Goal: Transaction & Acquisition: Download file/media

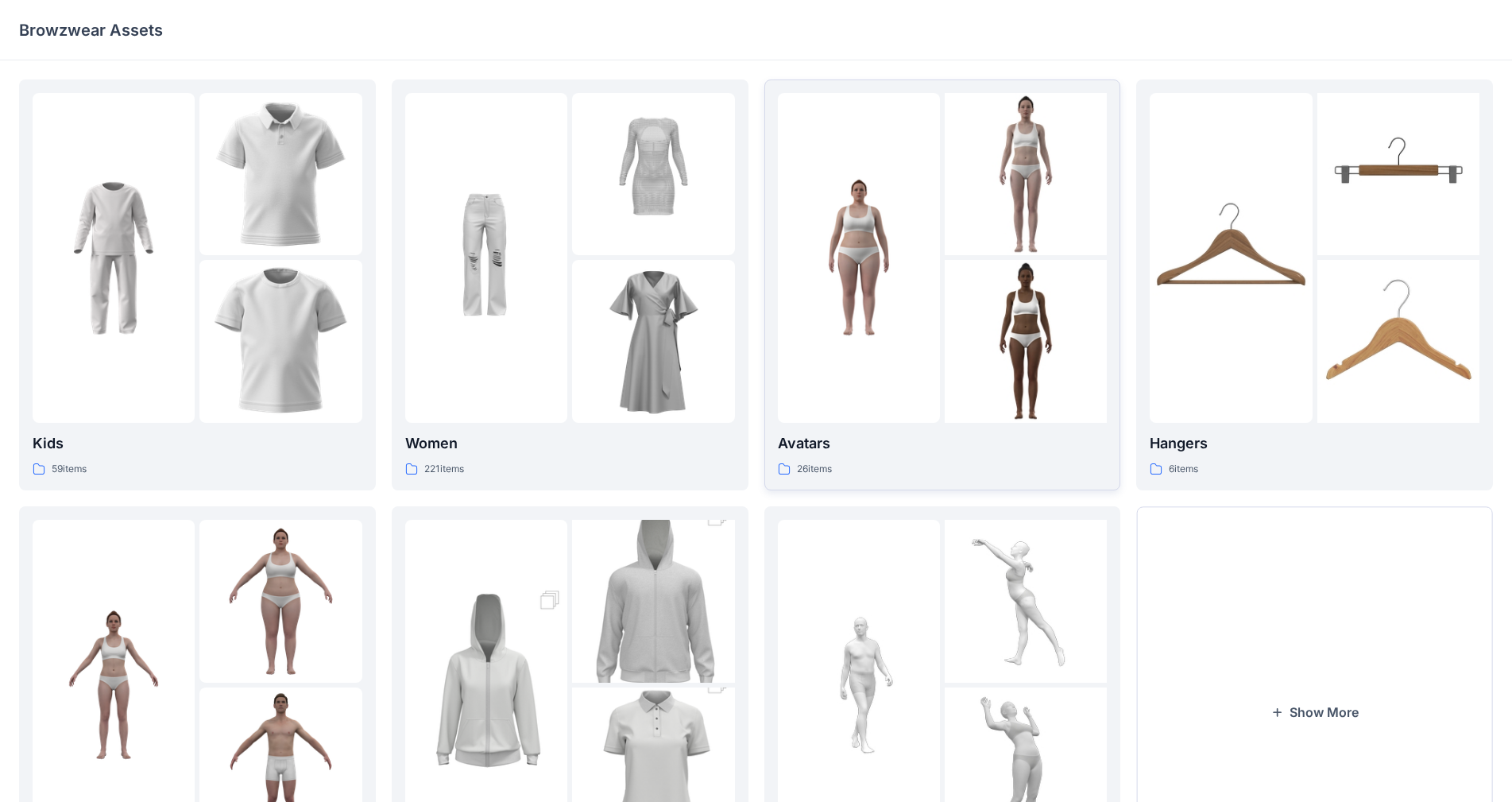
click at [871, 325] on img at bounding box center [858, 257] width 162 height 162
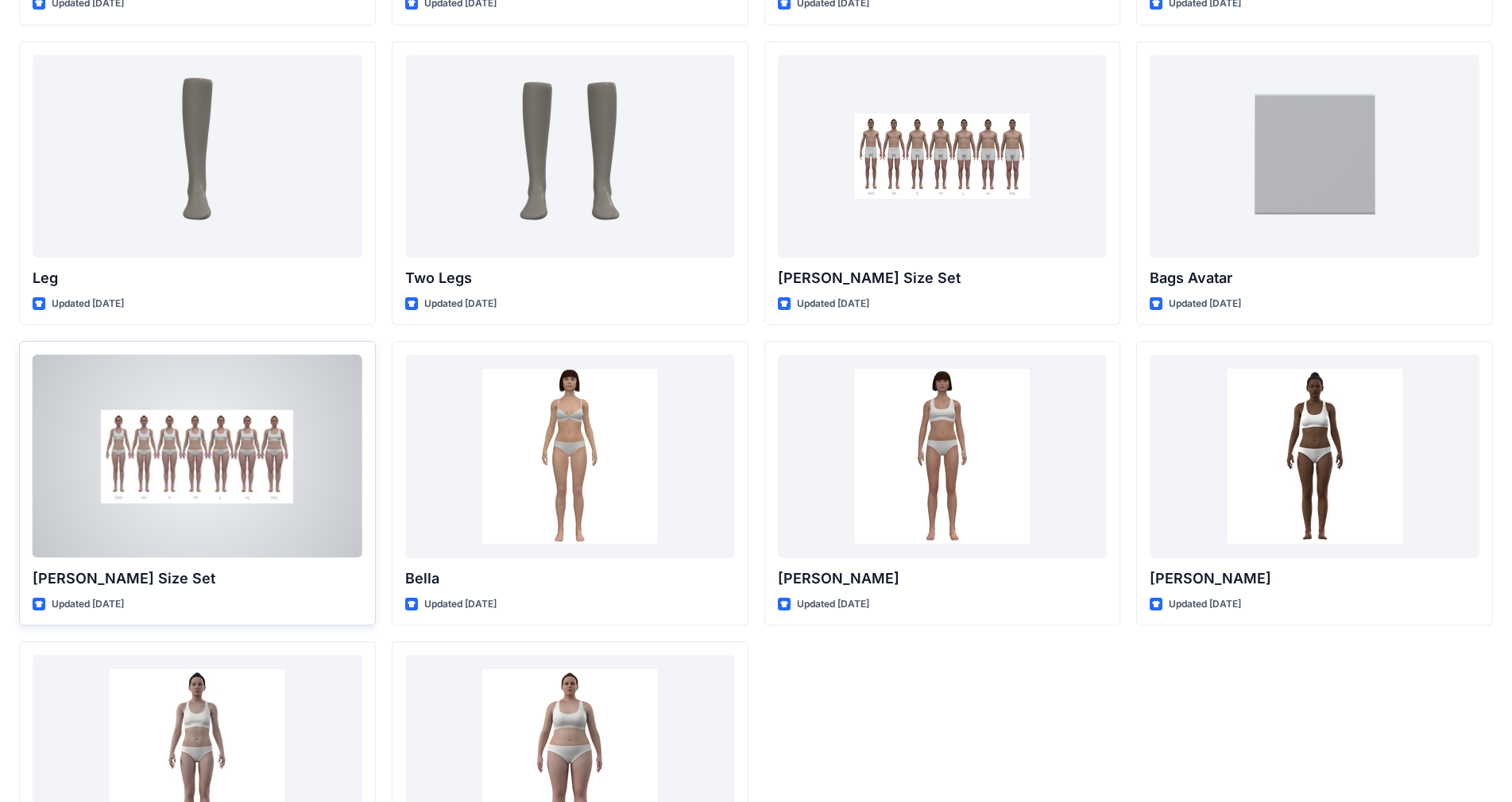
scroll to position [1383, 0]
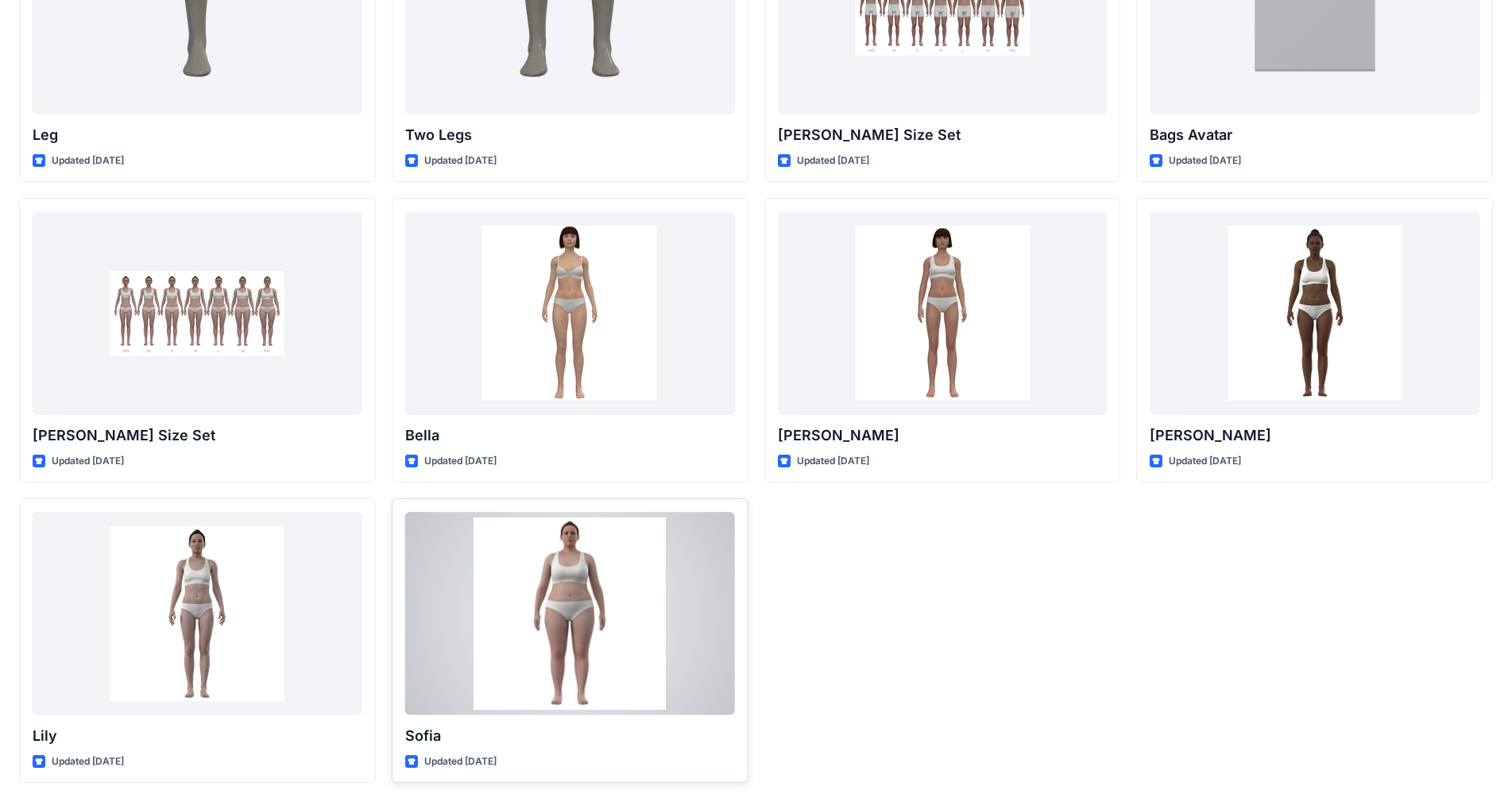
click at [660, 580] on div at bounding box center [570, 613] width 330 height 202
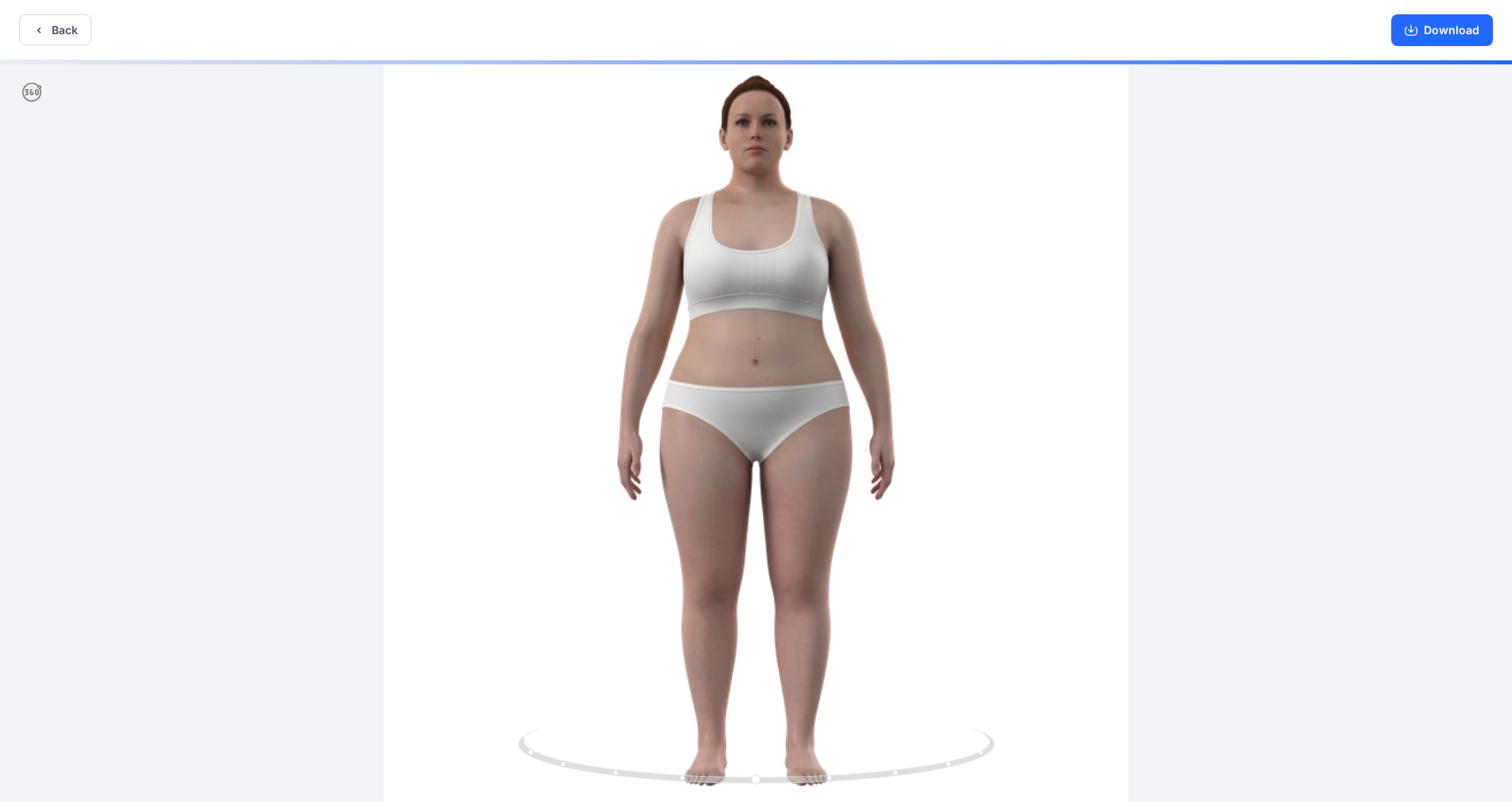
click at [1077, 523] on div at bounding box center [756, 433] width 1512 height 745
click at [999, 499] on div at bounding box center [756, 433] width 1512 height 745
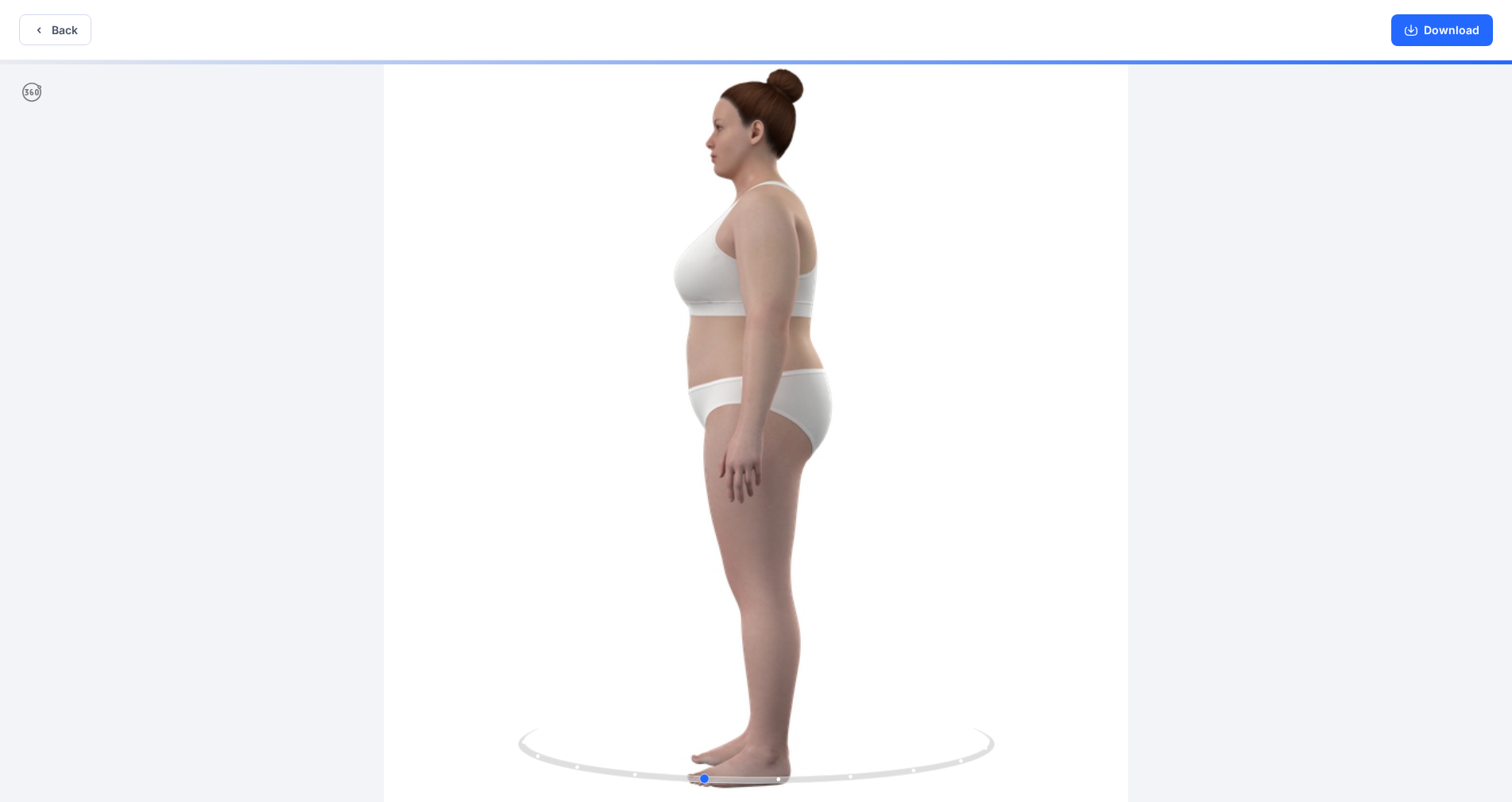
drag, startPoint x: 1010, startPoint y: 497, endPoint x: 582, endPoint y: 532, distance: 429.4
click at [586, 533] on div at bounding box center [756, 433] width 1512 height 745
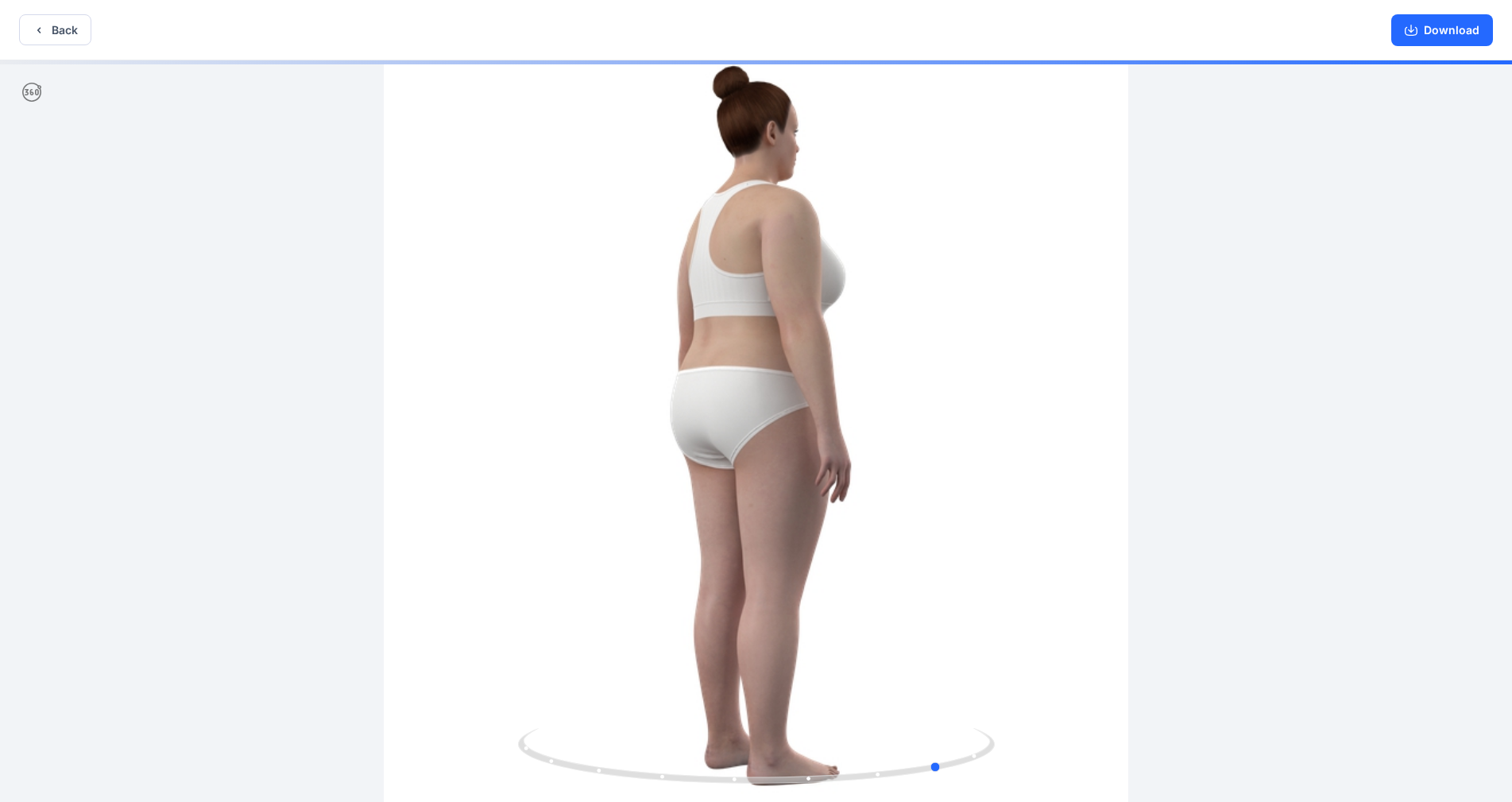
drag, startPoint x: 872, startPoint y: 489, endPoint x: 1006, endPoint y: 470, distance: 135.3
click at [1006, 470] on div at bounding box center [756, 433] width 1512 height 745
click at [1427, 29] on button "Download" at bounding box center [1442, 30] width 102 height 32
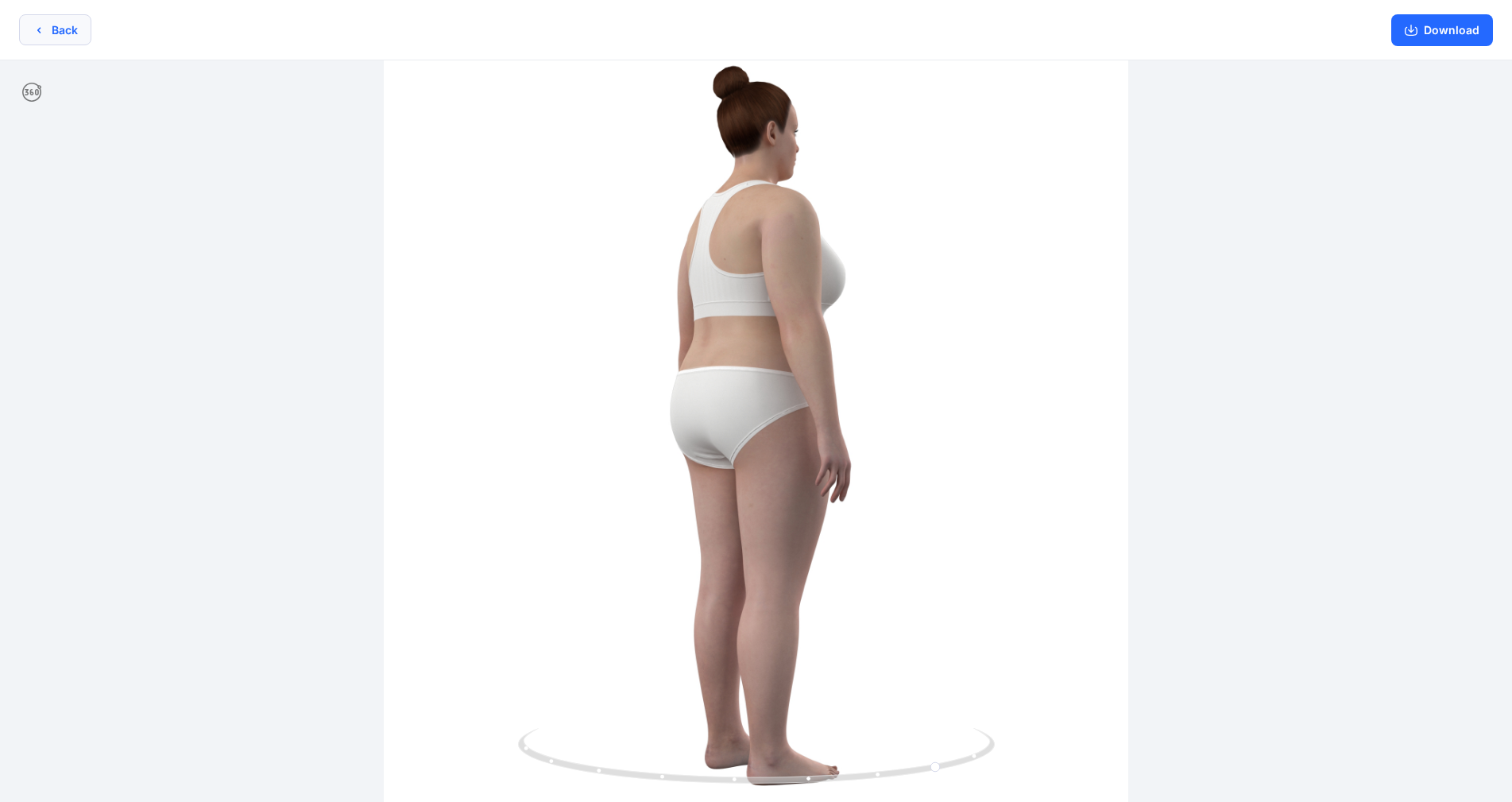
click at [40, 33] on icon "button" at bounding box center [39, 30] width 13 height 13
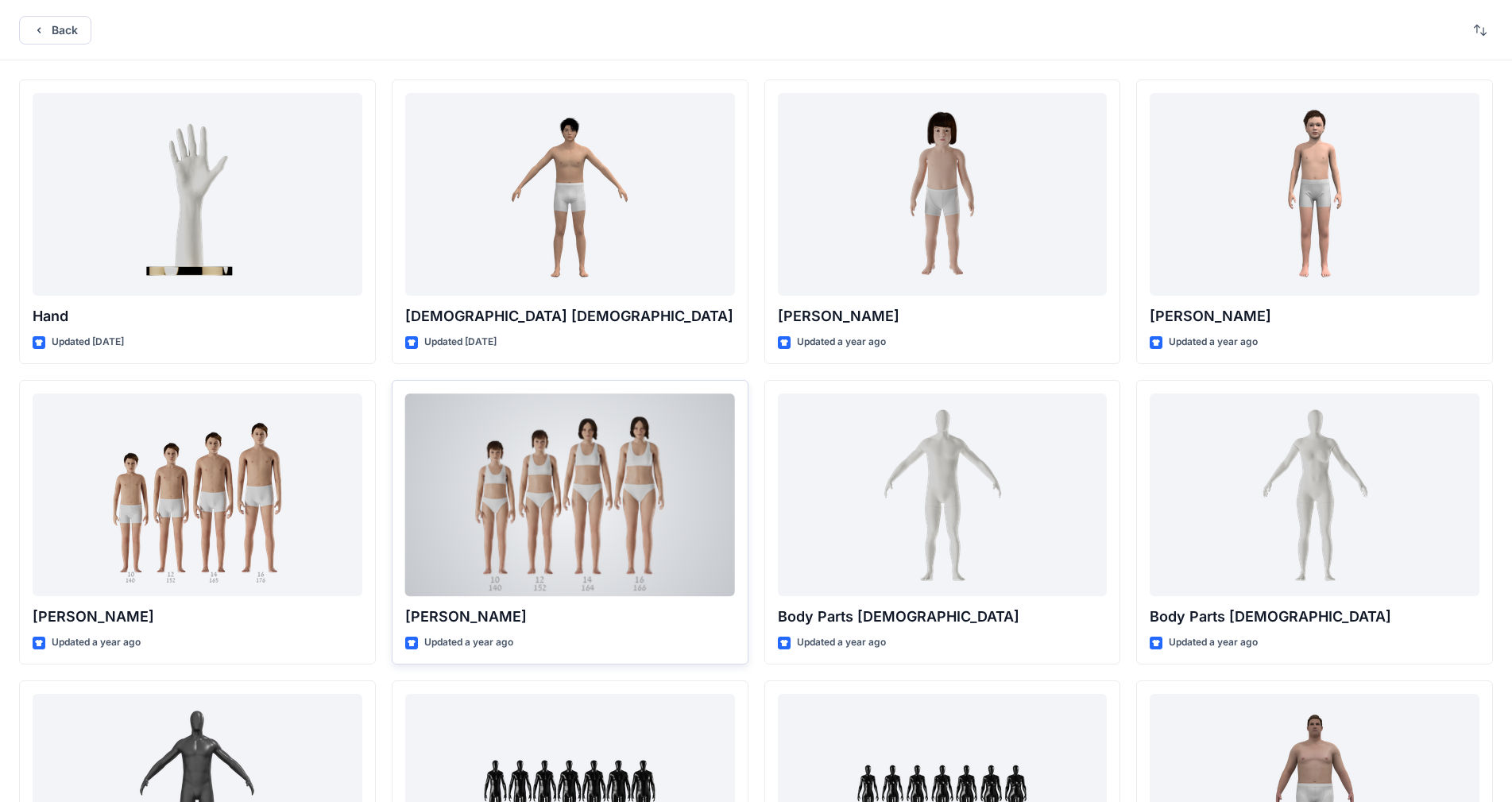
click at [581, 471] on div at bounding box center [570, 494] width 330 height 202
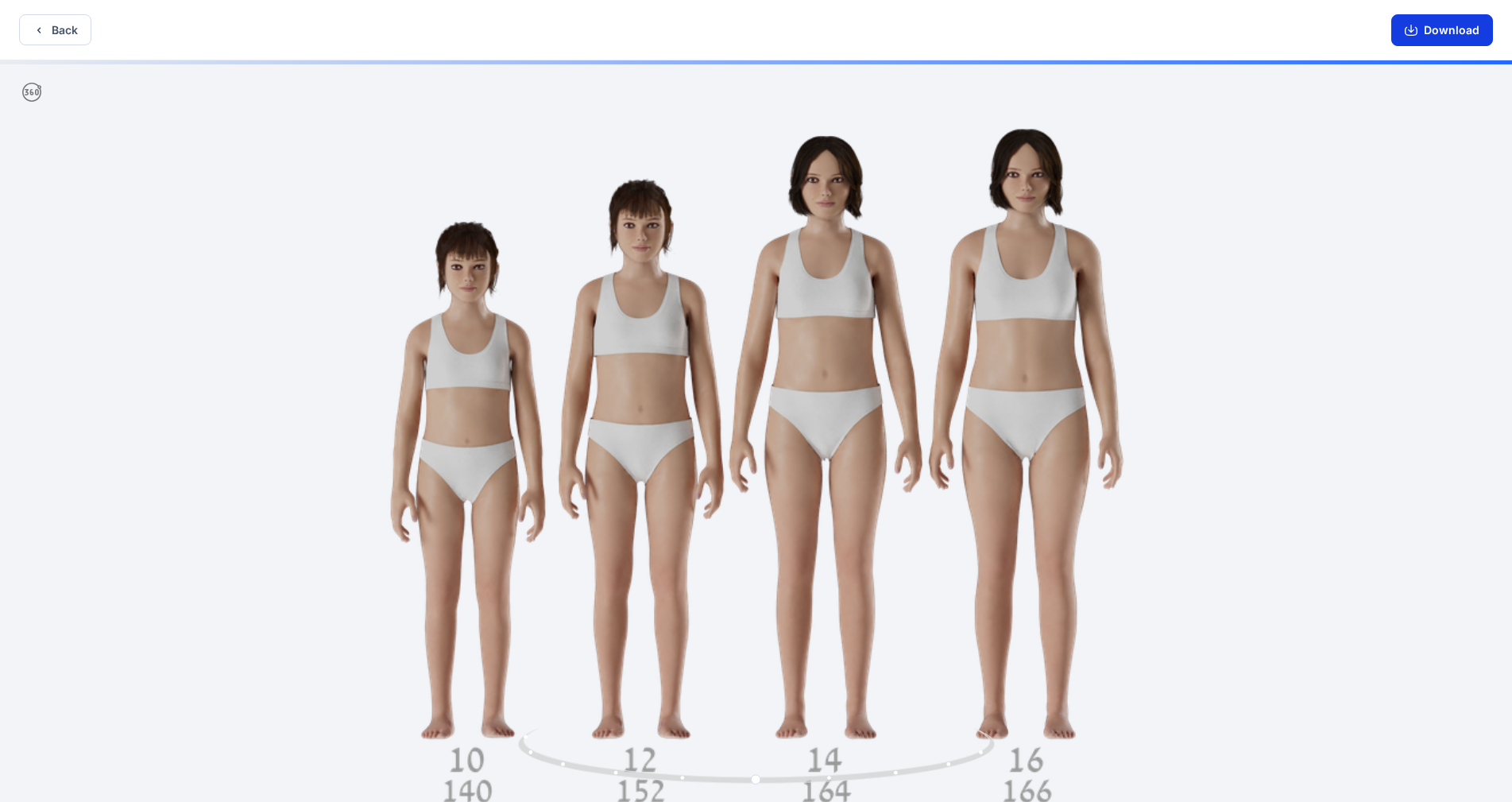
click at [1436, 34] on button "Download" at bounding box center [1442, 30] width 102 height 32
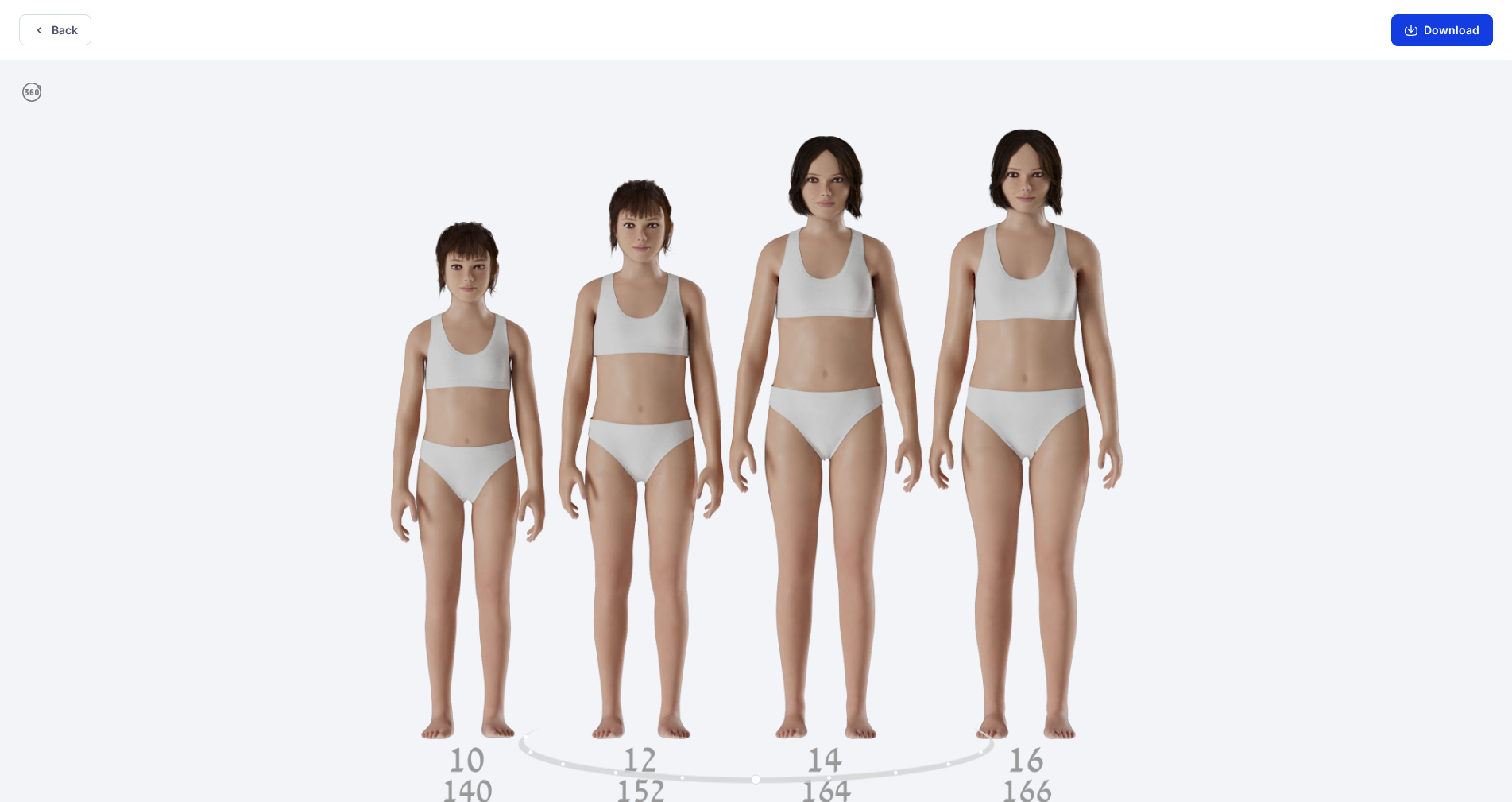
click at [1443, 34] on button "Download" at bounding box center [1442, 30] width 102 height 32
